Goal: Check status: Check status

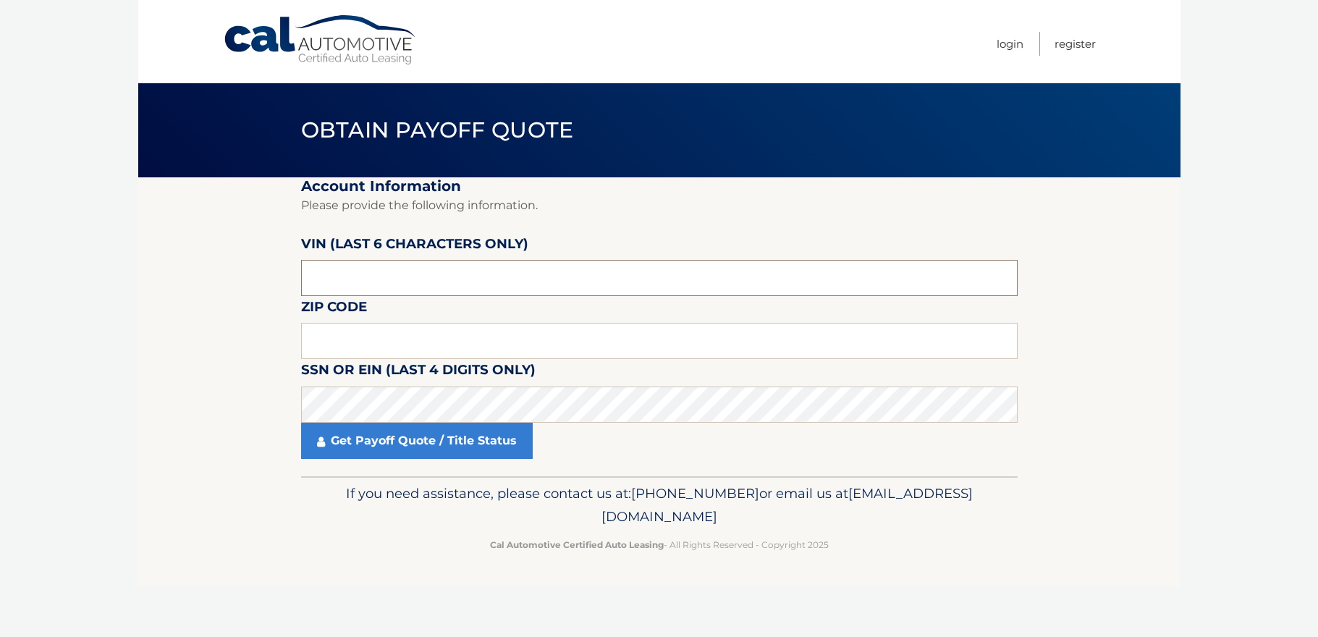
click at [447, 287] on input "text" at bounding box center [659, 278] width 716 height 36
type input "141738"
click at [376, 349] on input "text" at bounding box center [659, 341] width 716 height 36
type input "11001"
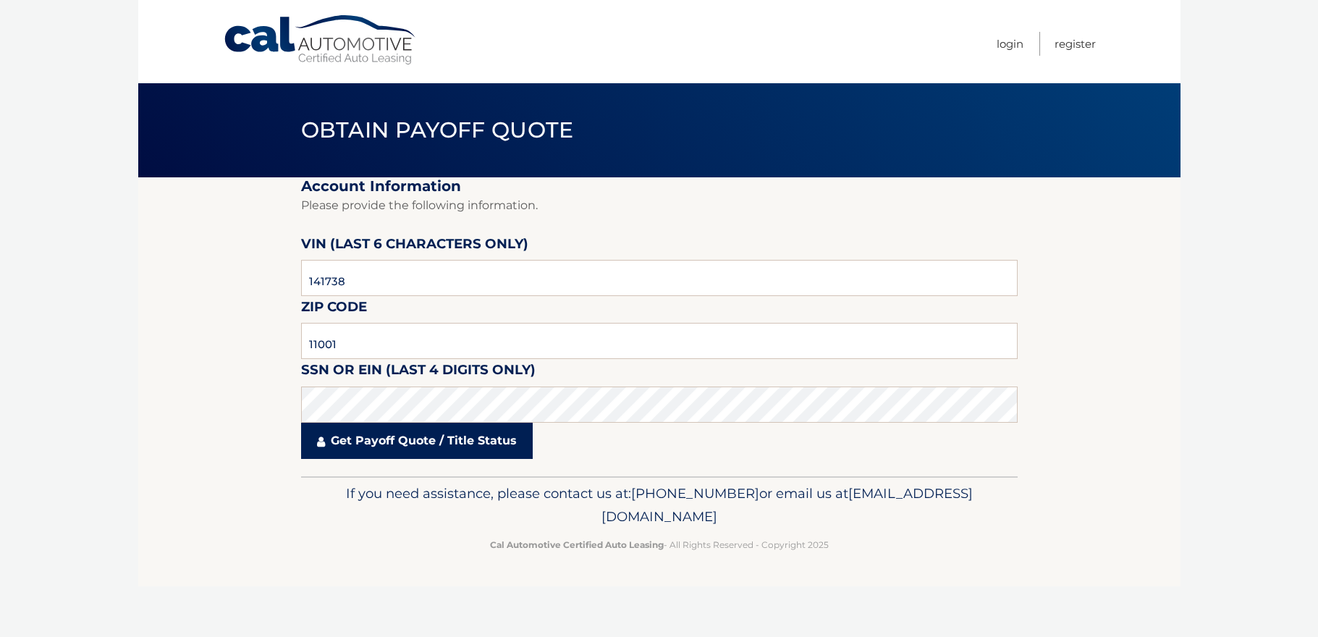
click at [405, 444] on link "Get Payoff Quote / Title Status" at bounding box center [417, 441] width 232 height 36
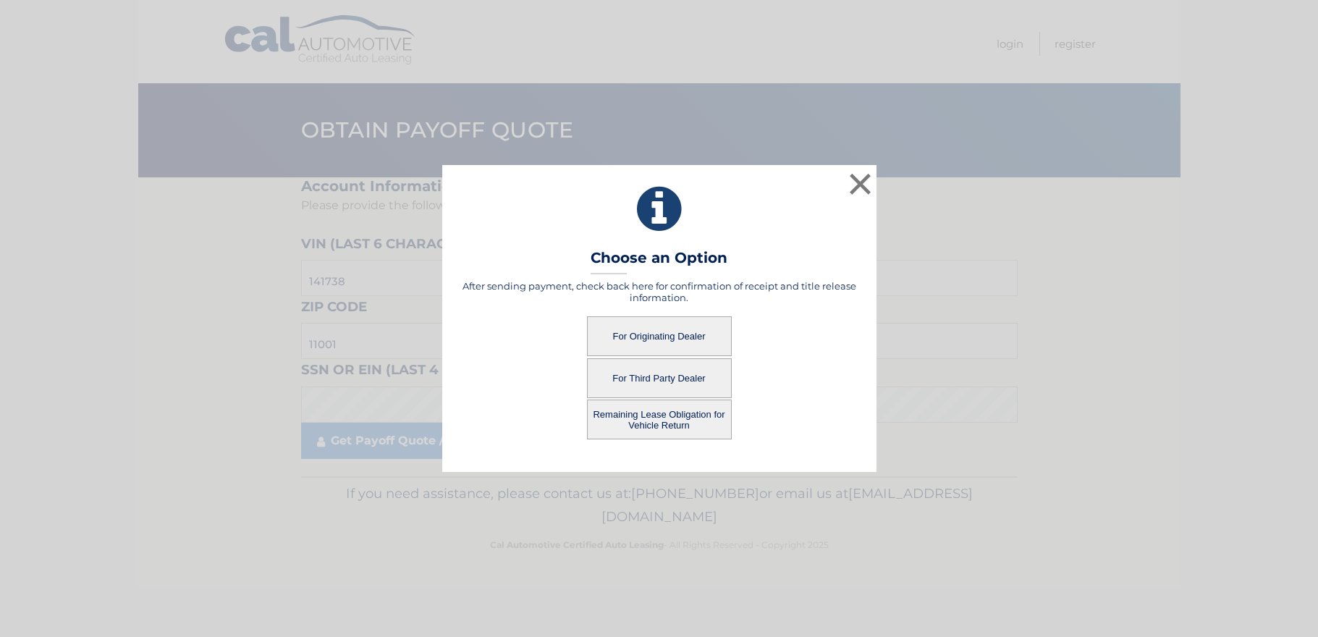
click at [637, 334] on button "For Originating Dealer" at bounding box center [659, 336] width 145 height 40
click at [698, 348] on button "For Originating Dealer" at bounding box center [659, 336] width 145 height 40
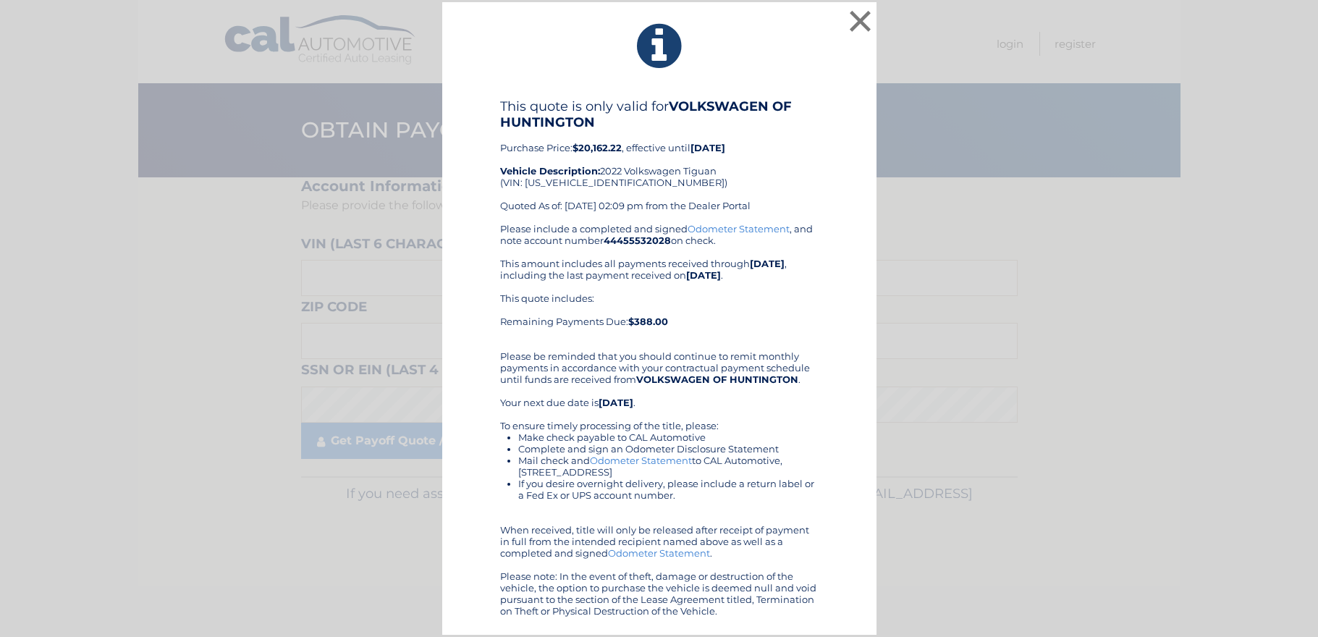
click at [708, 294] on div "This quote includes: Remaining Payments Due: $388.00" at bounding box center [659, 315] width 318 height 46
